Goal: Browse casually

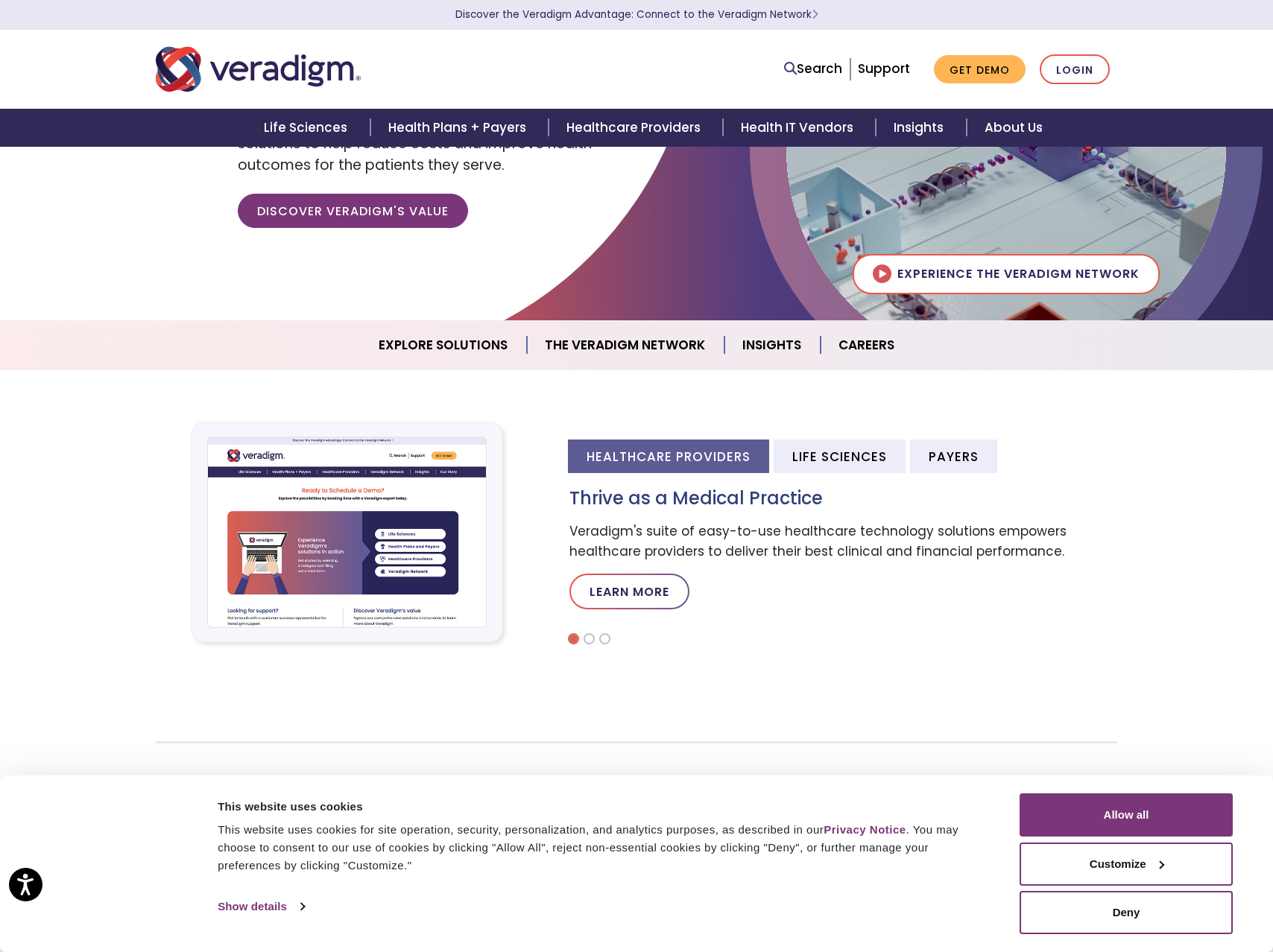
scroll to position [263, 0]
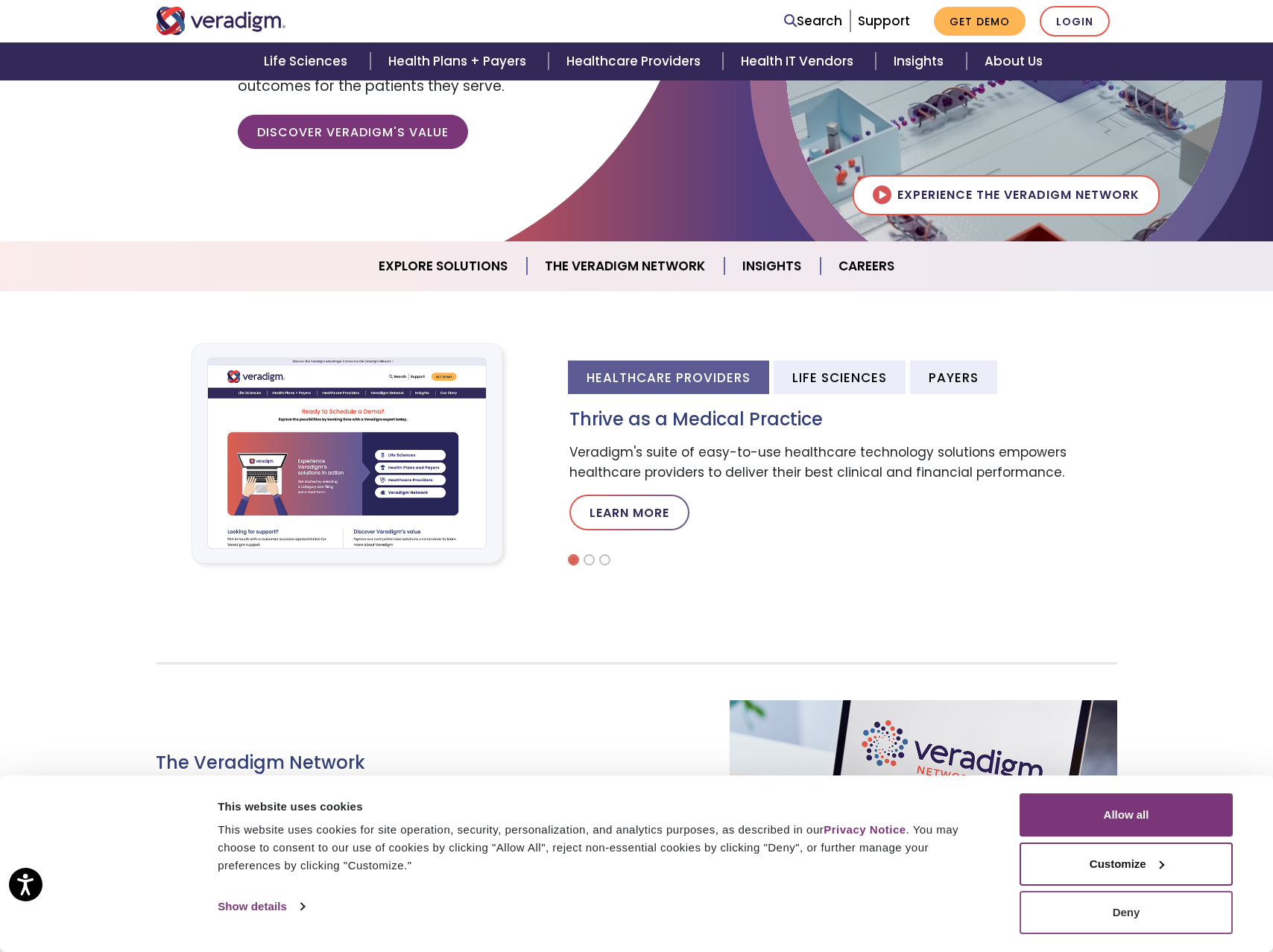
click at [1156, 915] on button "Deny" at bounding box center [1126, 913] width 213 height 43
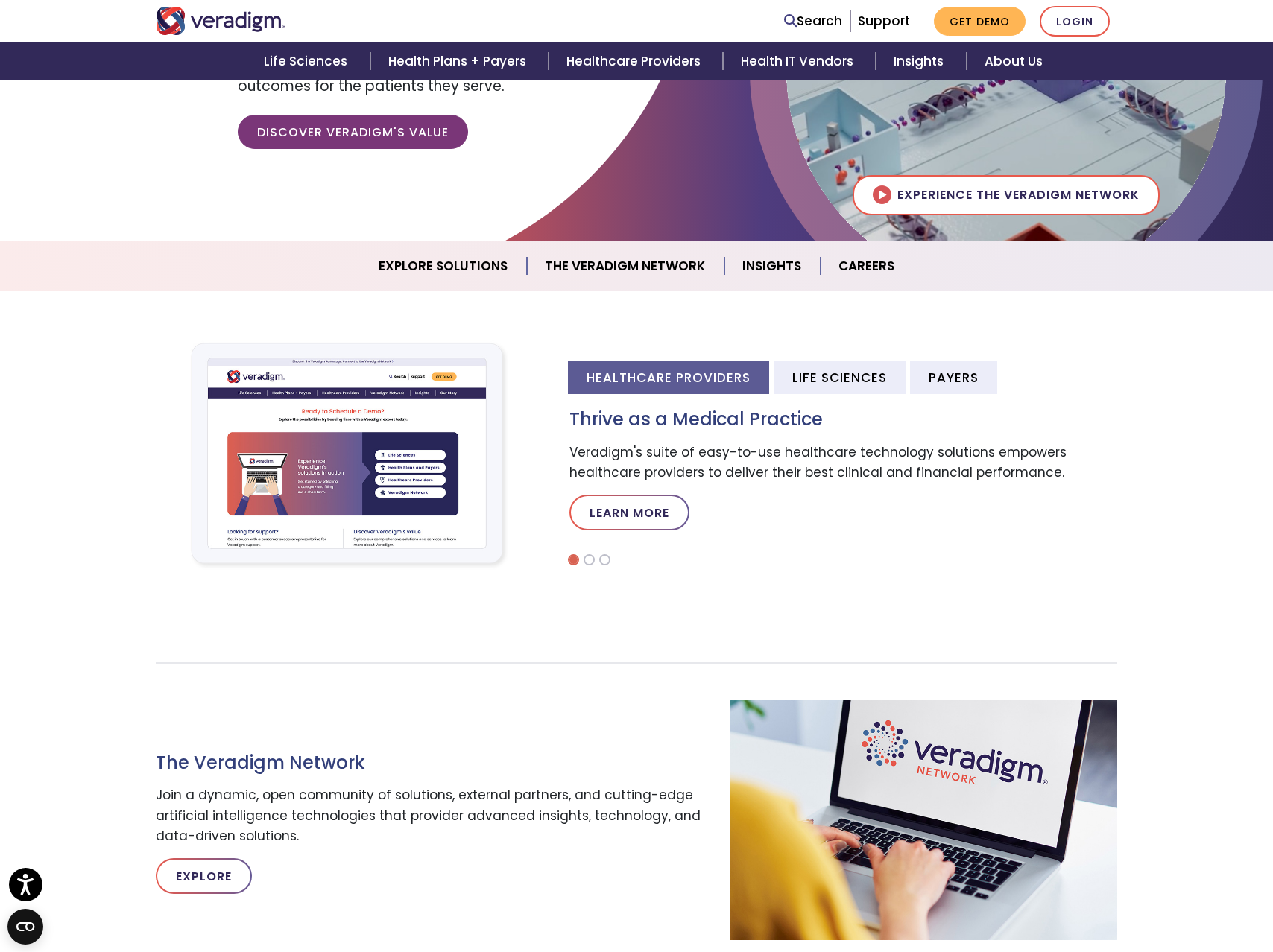
click at [707, 471] on p "Veradigm's suite of easy-to-use healthcare technology solutions empowers health…" at bounding box center [843, 463] width 548 height 41
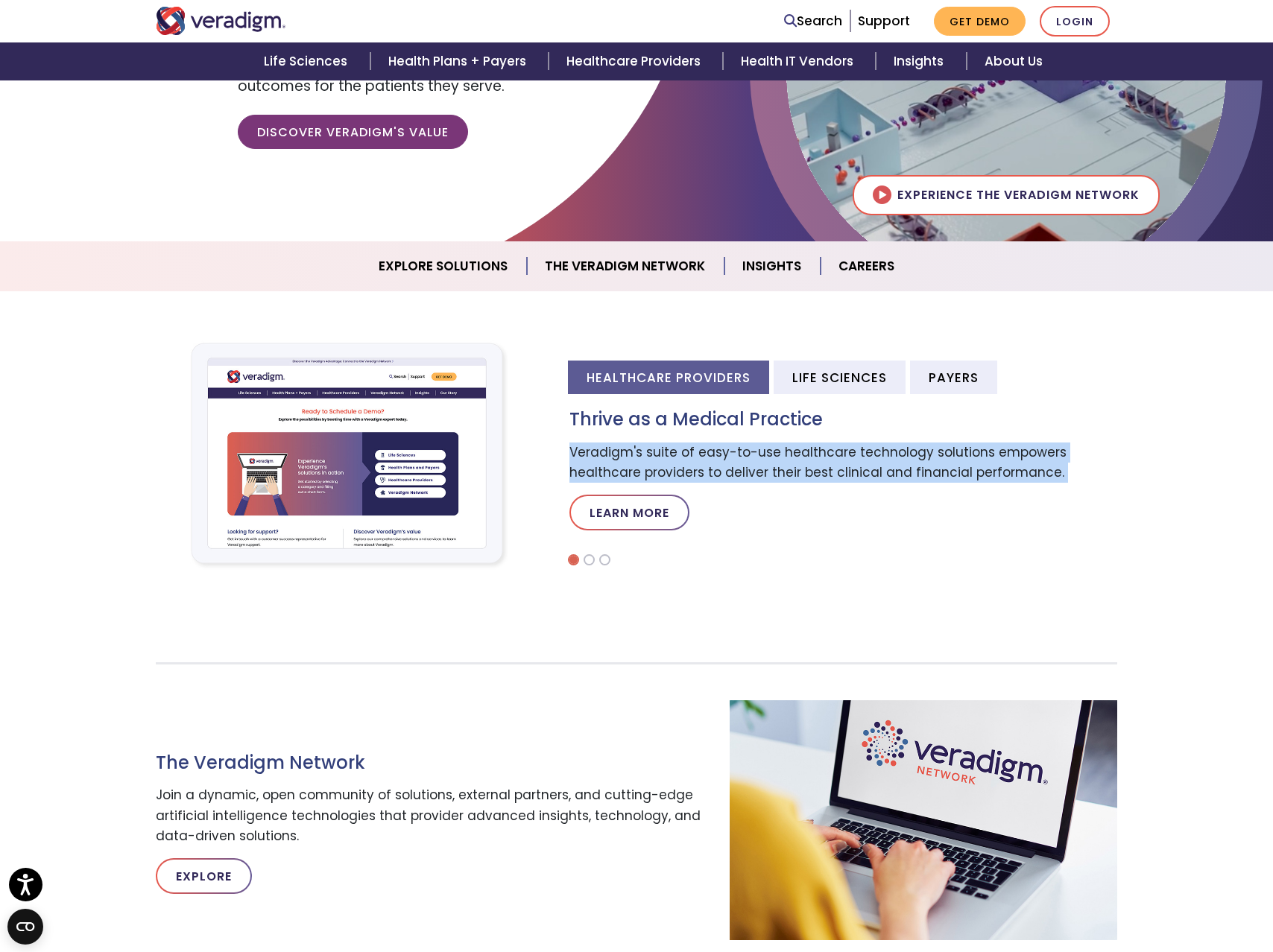
click at [707, 471] on p "Veradigm's suite of easy-to-use healthcare technology solutions empowers health…" at bounding box center [843, 463] width 548 height 41
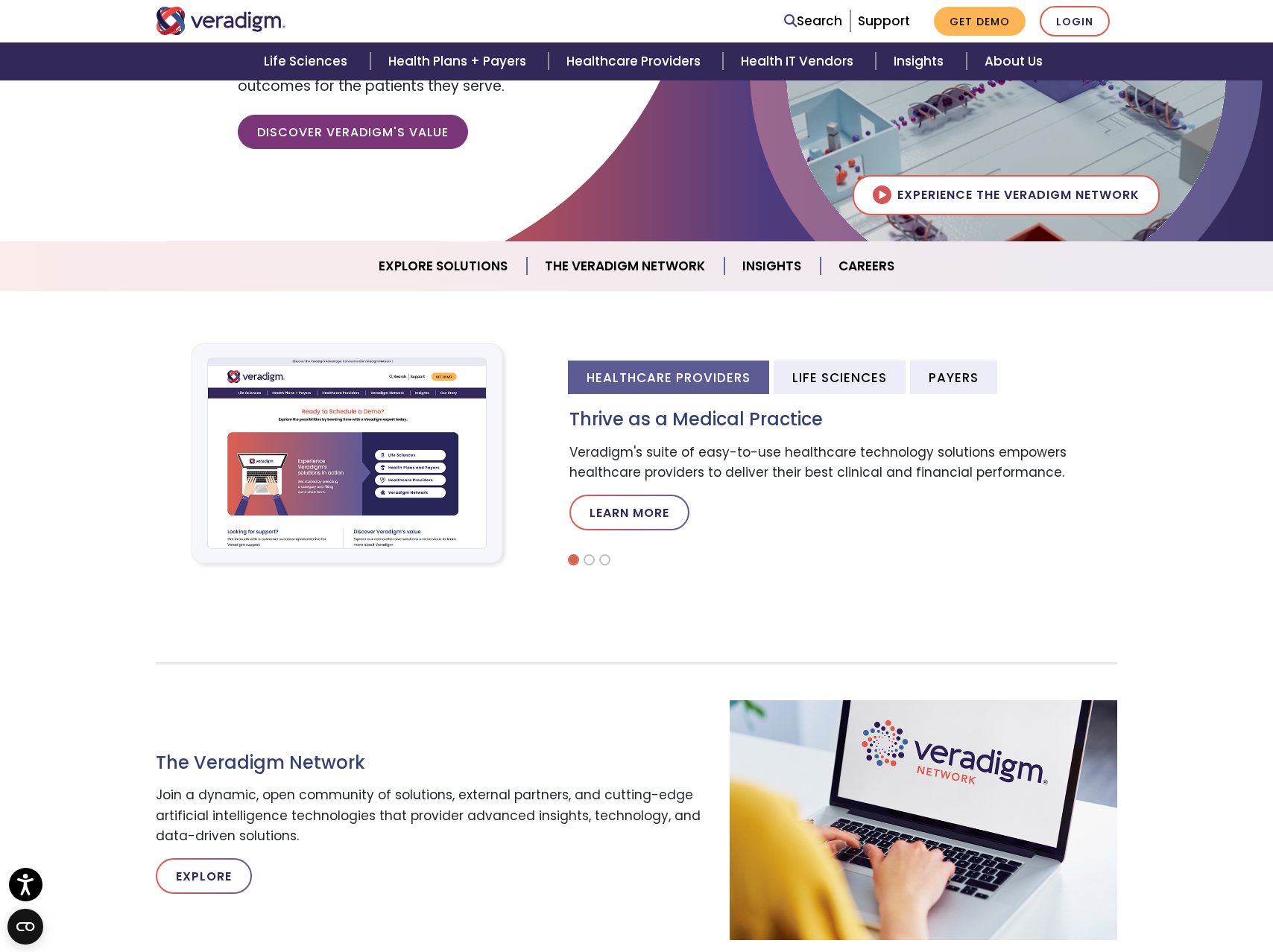
click at [450, 810] on p "Join a dynamic, open community of solutions, external partners, and cutting-edg…" at bounding box center [432, 816] width 552 height 61
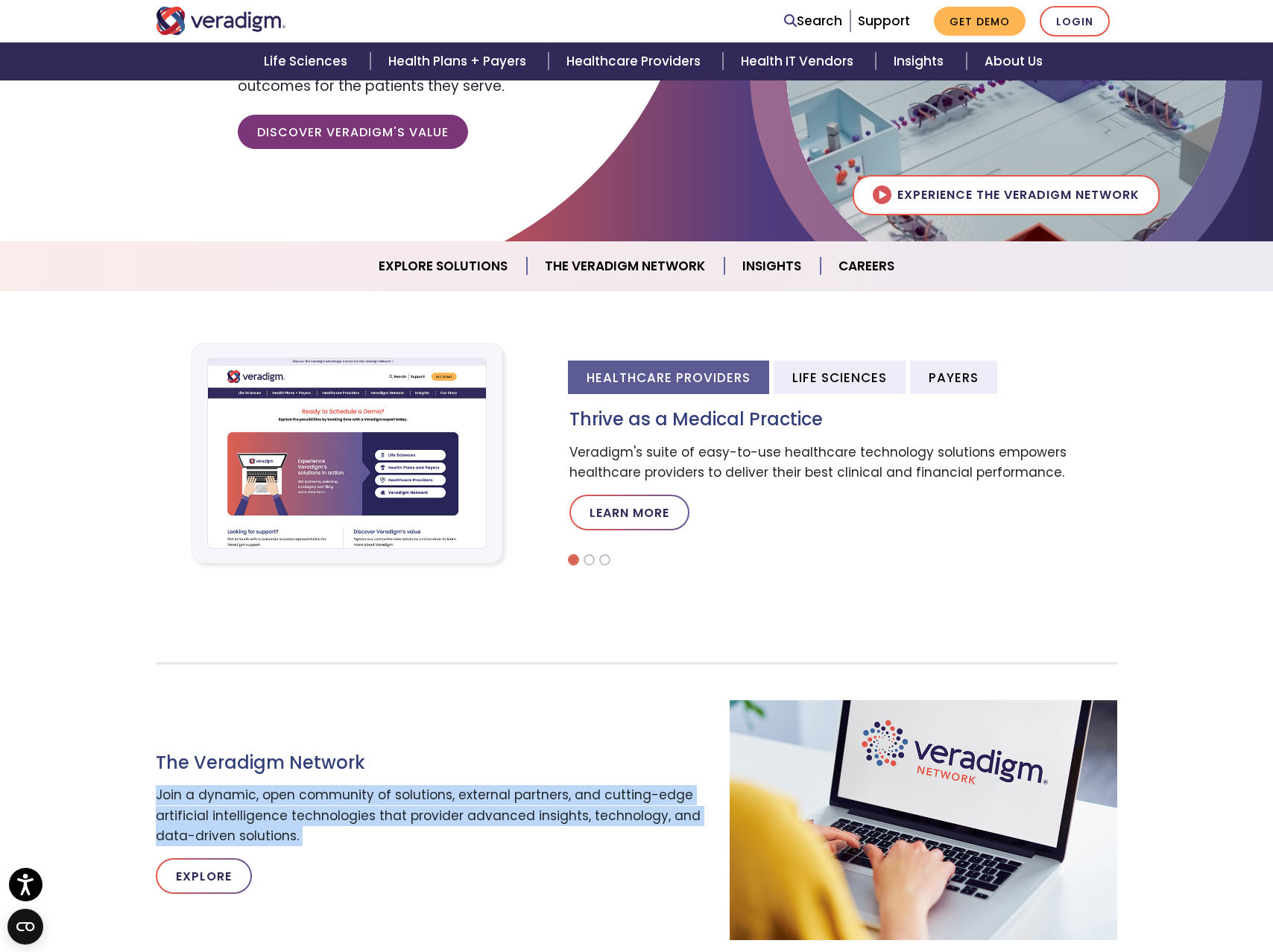
click at [450, 810] on p "Join a dynamic, open community of solutions, external partners, and cutting-edg…" at bounding box center [432, 816] width 552 height 61
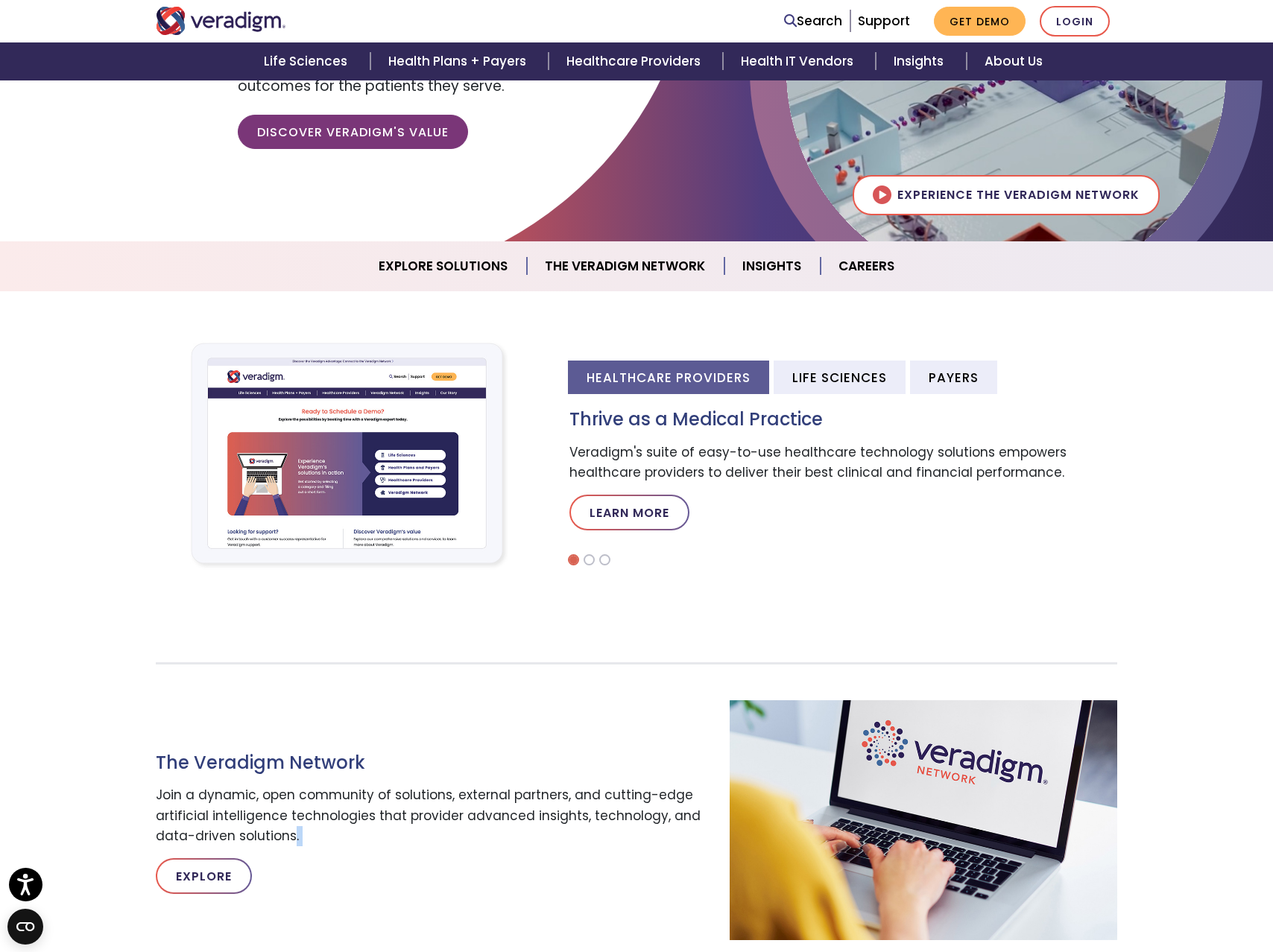
click at [295, 836] on p "Join a dynamic, open community of solutions, external partners, and cutting-edg…" at bounding box center [432, 816] width 552 height 61
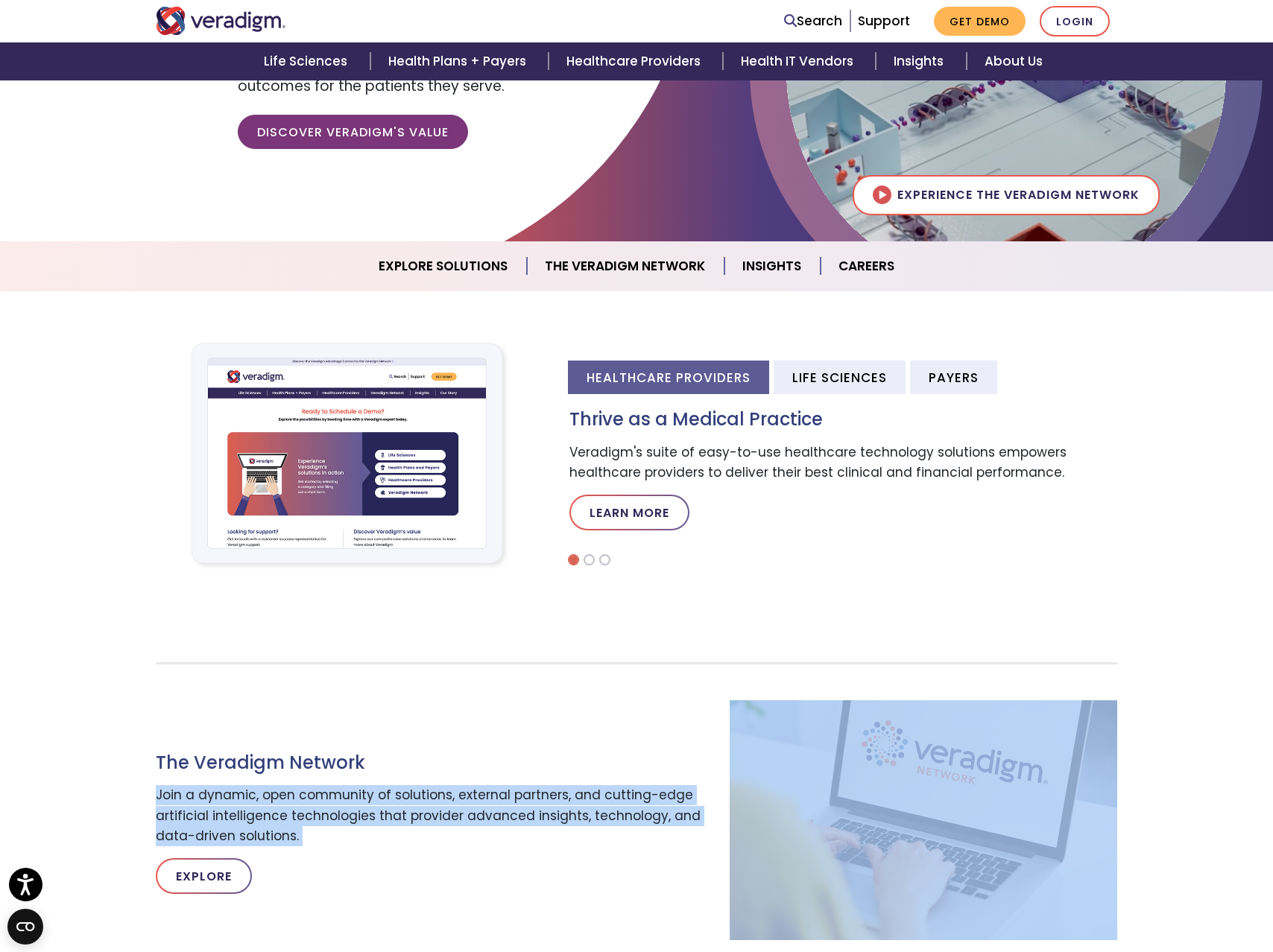
drag, startPoint x: 319, startPoint y: 846, endPoint x: 234, endPoint y: 817, distance: 89.8
click at [231, 817] on div "The Veradigm Network Join a dynamic, open community of solutions, external part…" at bounding box center [432, 821] width 574 height 172
click at [235, 816] on p "Join a dynamic, open community of solutions, external partners, and cutting-edg…" at bounding box center [432, 816] width 552 height 61
